Goal: Find specific page/section: Find specific page/section

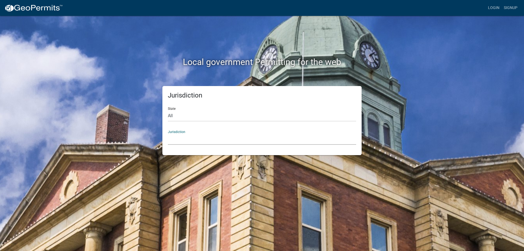
click at [174, 138] on select "[GEOGRAPHIC_DATA], [US_STATE] City of [GEOGRAPHIC_DATA], [US_STATE] [GEOGRAPHIC…" at bounding box center [262, 139] width 188 height 11
click at [196, 143] on select "[GEOGRAPHIC_DATA], [US_STATE] City of [GEOGRAPHIC_DATA], [US_STATE] [GEOGRAPHIC…" at bounding box center [262, 139] width 188 height 11
